Goal: Task Accomplishment & Management: Complete application form

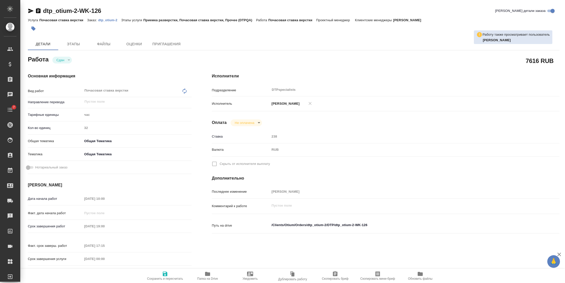
type textarea "x"
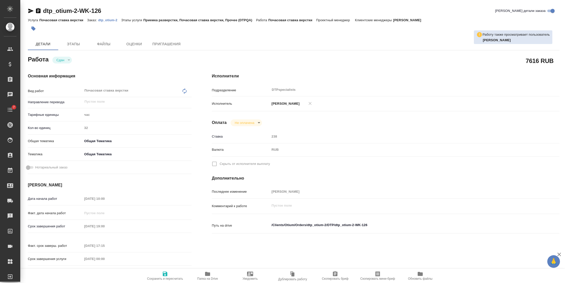
type textarea "x"
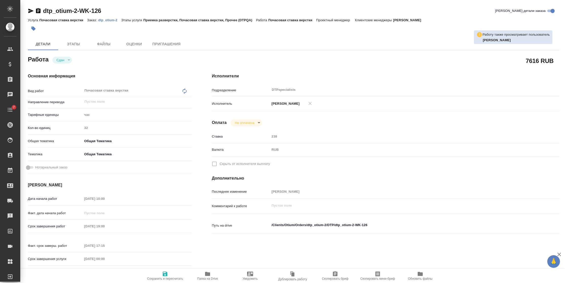
type textarea "x"
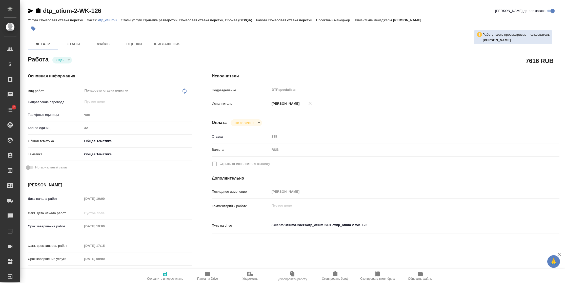
type textarea "x"
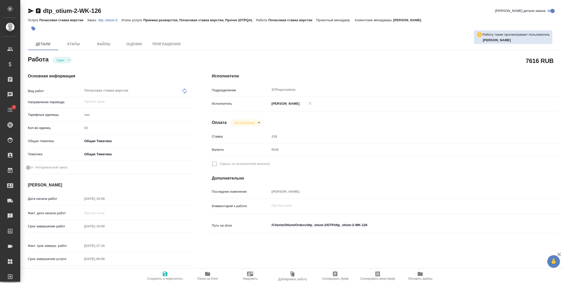
click at [104, 21] on p "dtp_otium-2" at bounding box center [109, 20] width 23 height 4
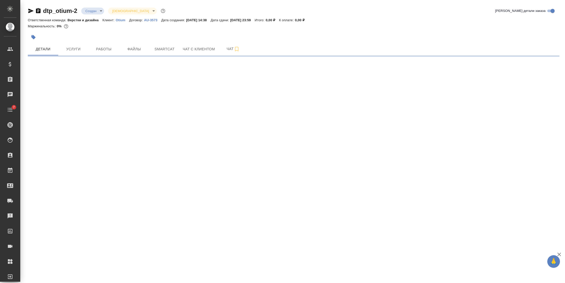
select select "RU"
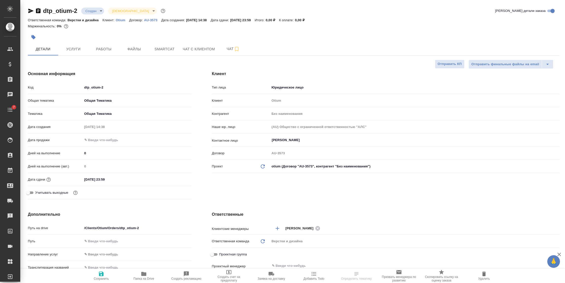
type textarea "x"
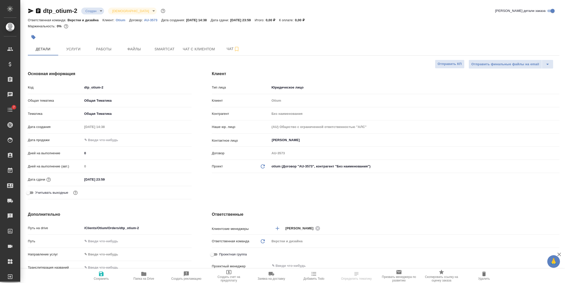
type textarea "x"
click at [127, 176] on input "03.10.2025 23:59" at bounding box center [105, 179] width 44 height 7
click at [175, 180] on icon "button" at bounding box center [177, 179] width 5 height 5
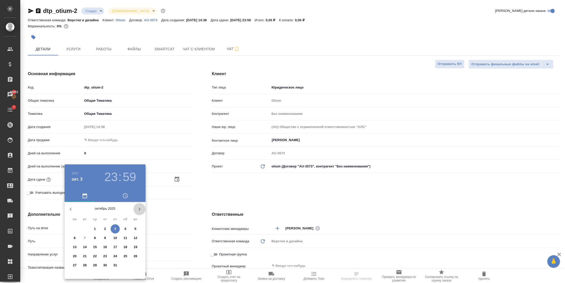
click at [139, 210] on icon "button" at bounding box center [140, 209] width 2 height 3
click at [96, 264] on p "31" at bounding box center [95, 265] width 4 height 5
type input "31.12.2025 23:59"
type textarea "x"
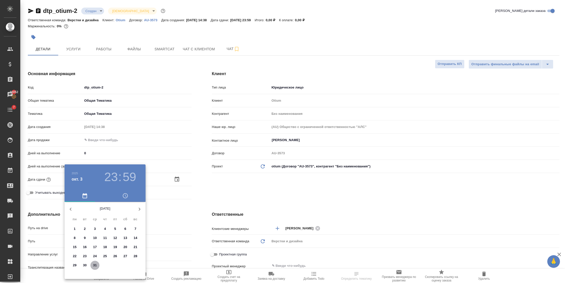
type textarea "x"
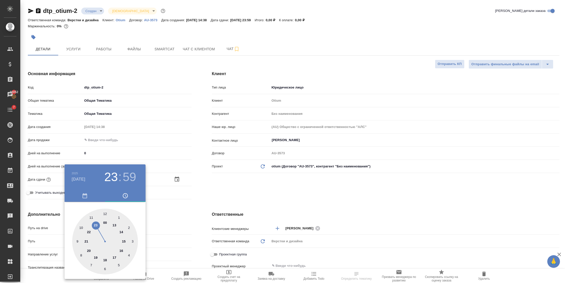
click at [171, 212] on div at bounding box center [282, 141] width 565 height 283
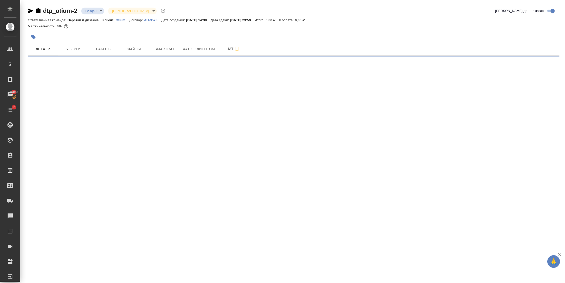
select select "RU"
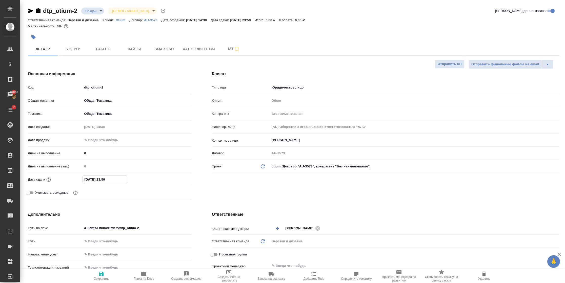
click at [122, 181] on input "03.10.2025 23:59" at bounding box center [105, 179] width 44 height 7
type textarea "x"
click at [178, 182] on div "03.10.2025 23:59" at bounding box center [136, 179] width 109 height 7
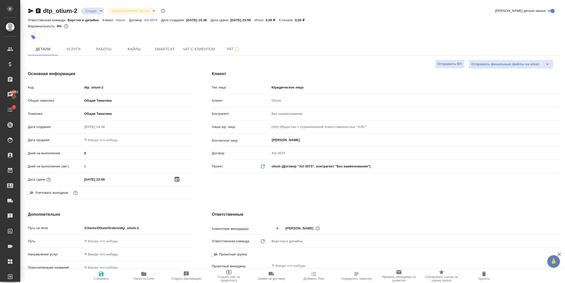
click at [178, 182] on icon "button" at bounding box center [177, 179] width 6 height 6
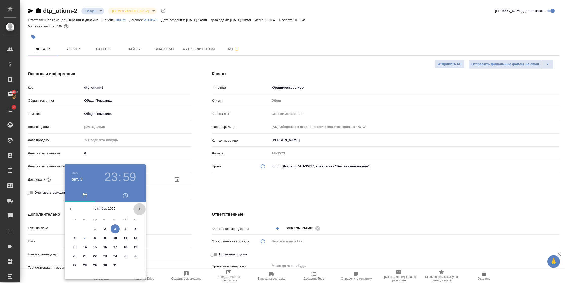
click at [137, 210] on icon "button" at bounding box center [139, 209] width 6 height 6
click at [94, 265] on p "31" at bounding box center [95, 265] width 4 height 5
type input "31.12.2025 23:59"
type textarea "x"
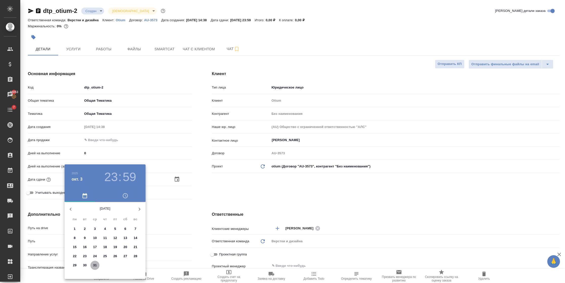
type textarea "x"
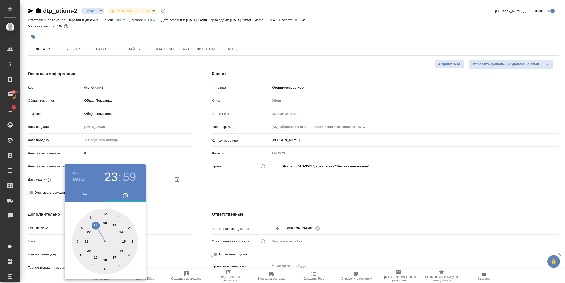
click at [95, 226] on div at bounding box center [105, 242] width 66 height 66
type textarea "x"
click at [105, 211] on div at bounding box center [105, 242] width 66 height 66
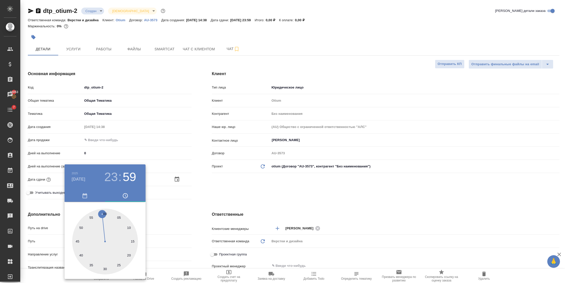
type input "31.12.2025 23:00"
type textarea "x"
click at [155, 191] on div at bounding box center [282, 141] width 565 height 283
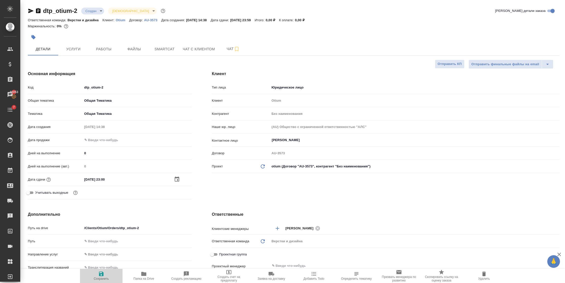
click at [100, 275] on icon "button" at bounding box center [101, 274] width 5 height 5
type textarea "x"
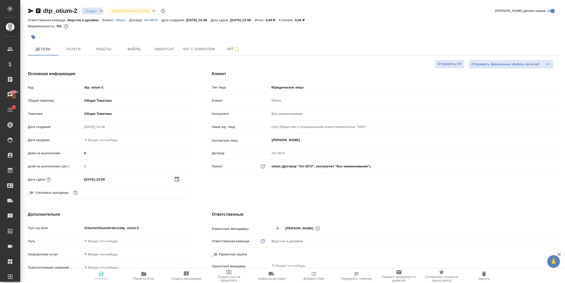
type textarea "x"
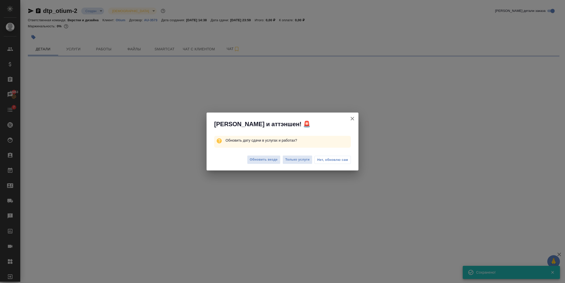
select select "RU"
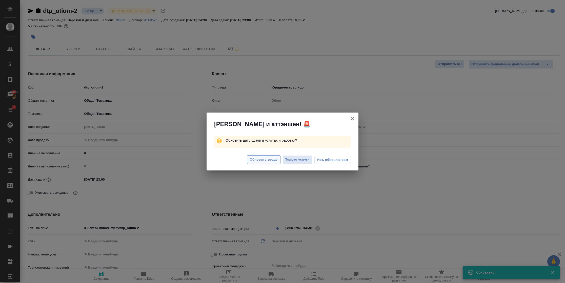
type textarea "x"
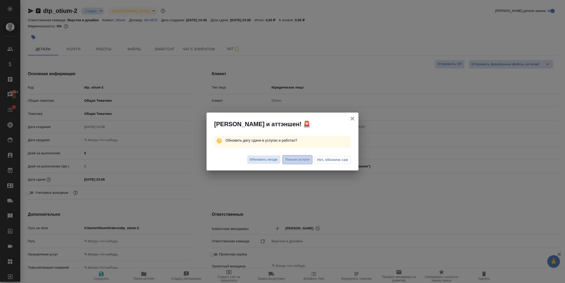
click at [290, 160] on span "Только услуги" at bounding box center [297, 160] width 25 height 6
type textarea "x"
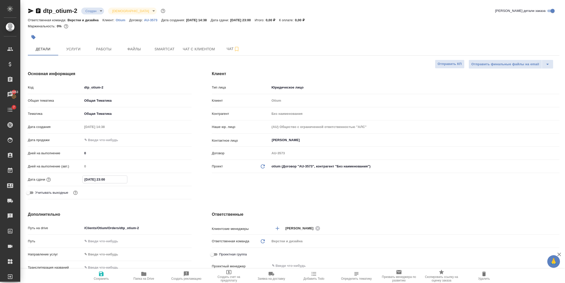
click at [104, 181] on input "31.12.2025 23:00" at bounding box center [105, 179] width 44 height 7
type input "31.12.2025 20:0_"
type textarea "x"
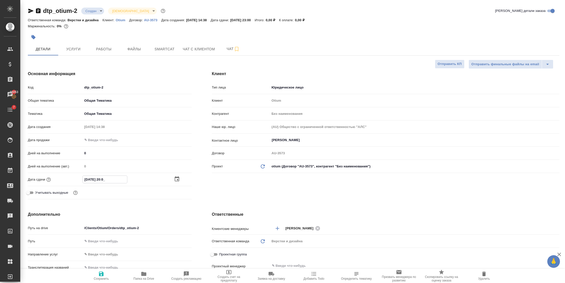
type input "31.12.2025 00:__"
type textarea "x"
type input "31.12.2025 00:0_"
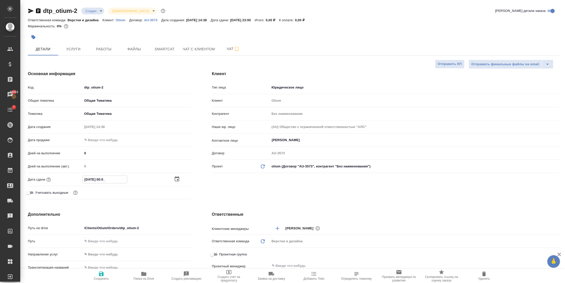
type textarea "x"
type input "31.12.2025 00:00"
type textarea "x"
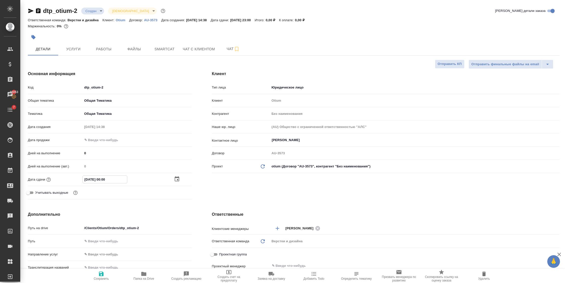
type textarea "x"
type input "31.12.2025 00:00"
click at [98, 275] on span "Сохранить" at bounding box center [101, 276] width 36 height 10
type textarea "x"
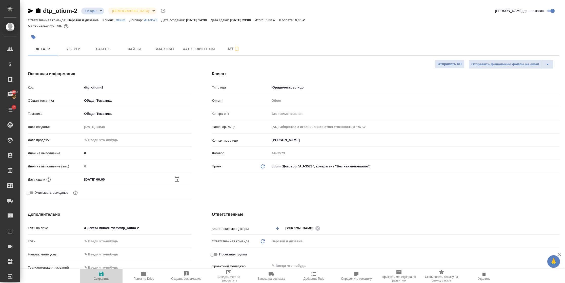
type textarea "x"
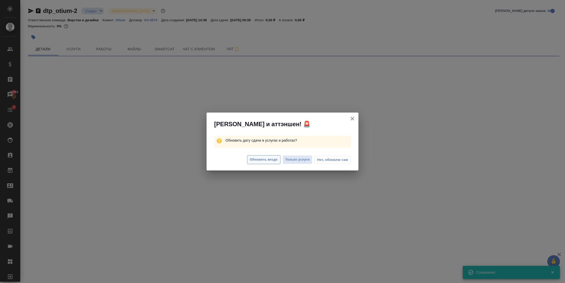
select select "RU"
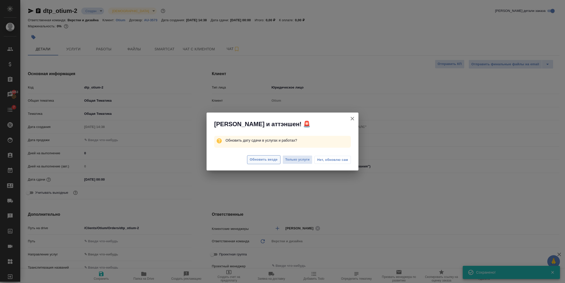
type textarea "x"
click at [304, 160] on span "Только услуги" at bounding box center [297, 160] width 25 height 6
type textarea "x"
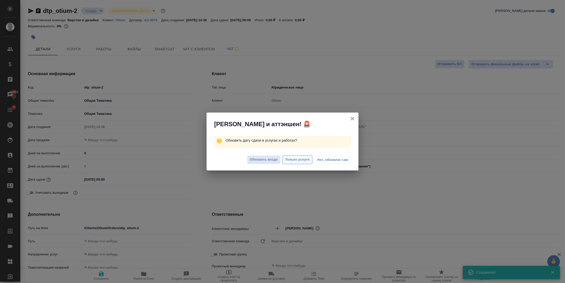
type textarea "x"
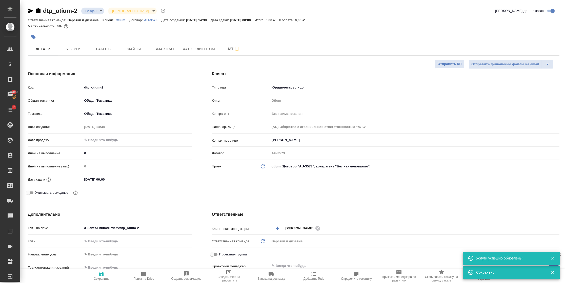
type textarea "x"
